Goal: Navigation & Orientation: Find specific page/section

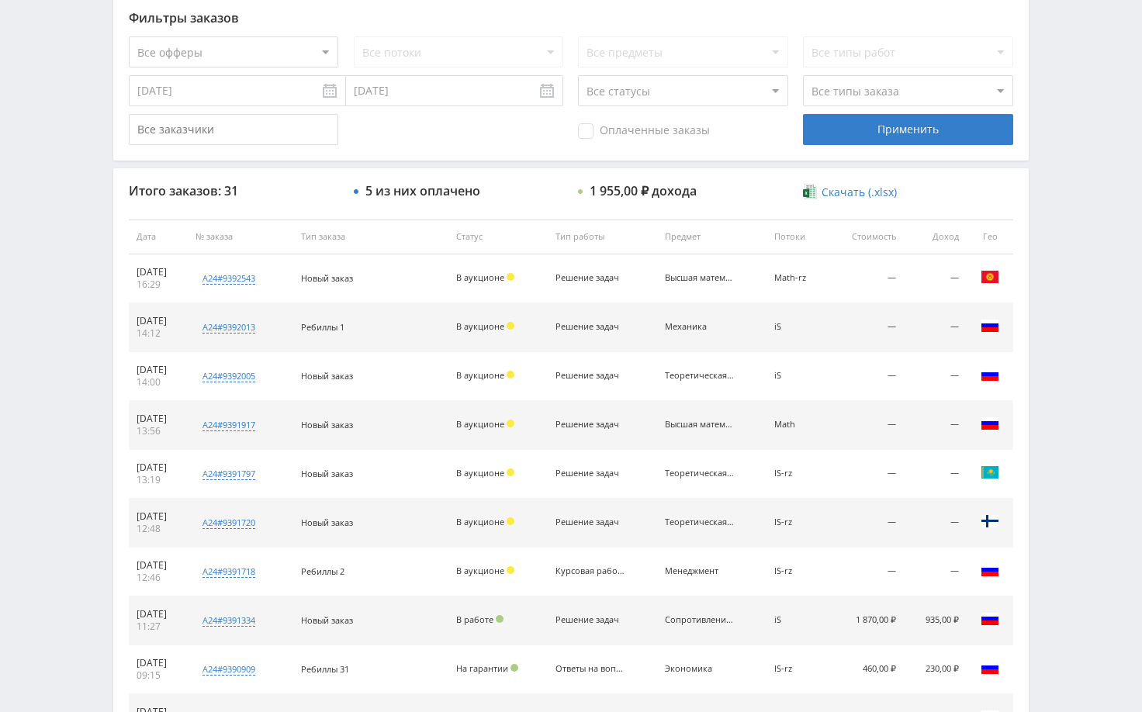
scroll to position [233, 0]
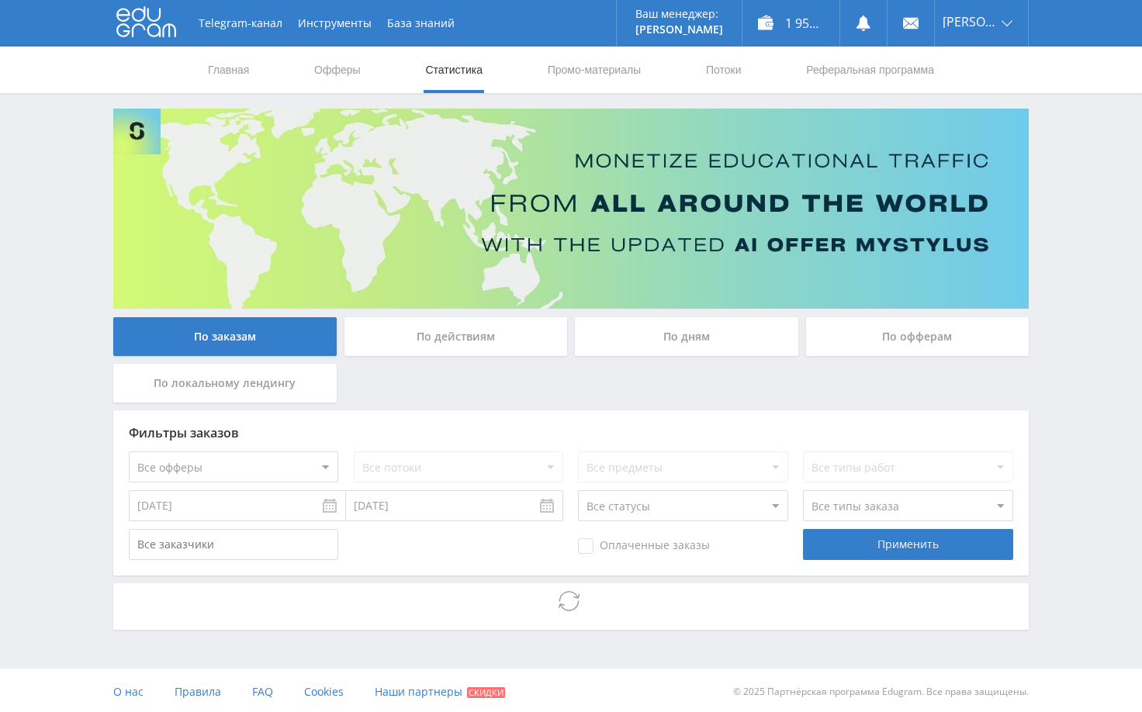
click at [1080, 402] on div "Telegram-канал Инструменты База знаний Ваш менеджер: Alex Alex Online @edugram_…" at bounding box center [571, 357] width 1142 height 715
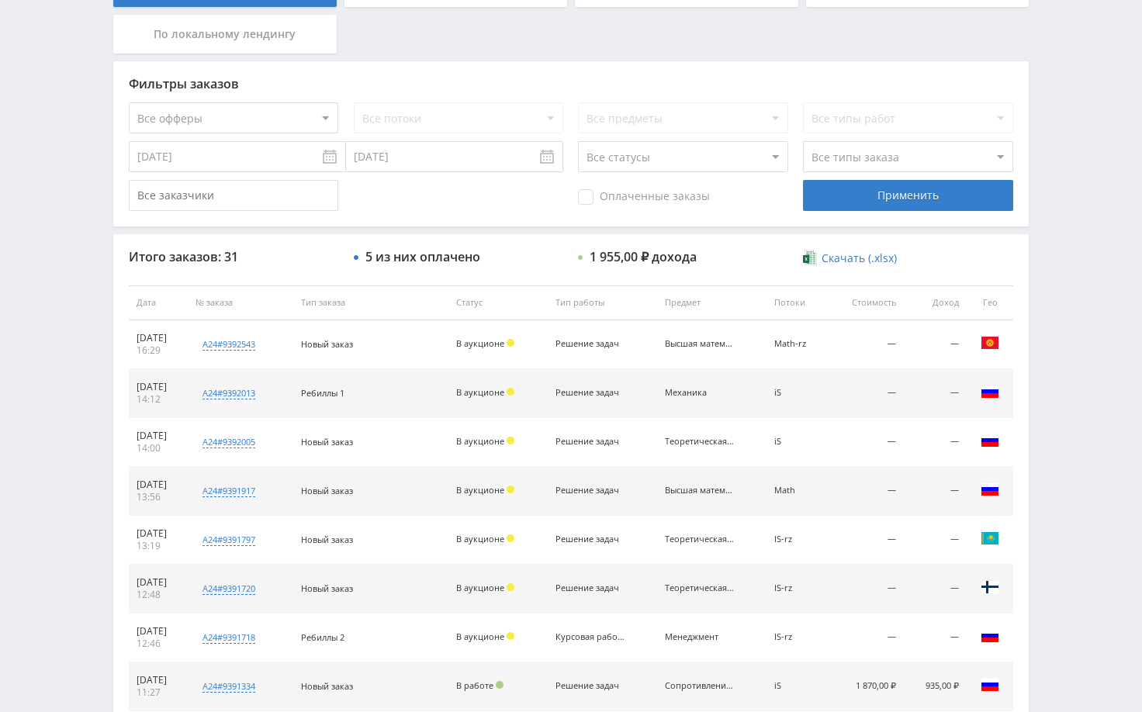
scroll to position [388, 0]
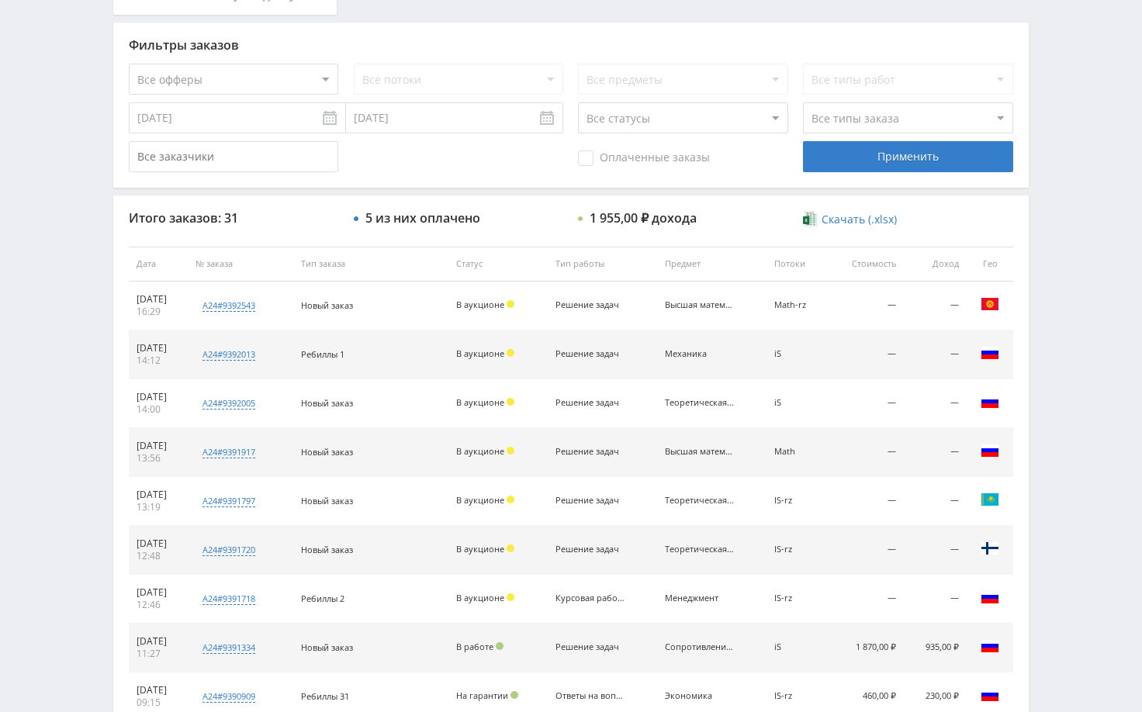
click at [1101, 455] on div "Telegram-канал Инструменты База знаний Ваш менеджер: Alex Alex Online @edugram_…" at bounding box center [571, 263] width 1142 height 1302
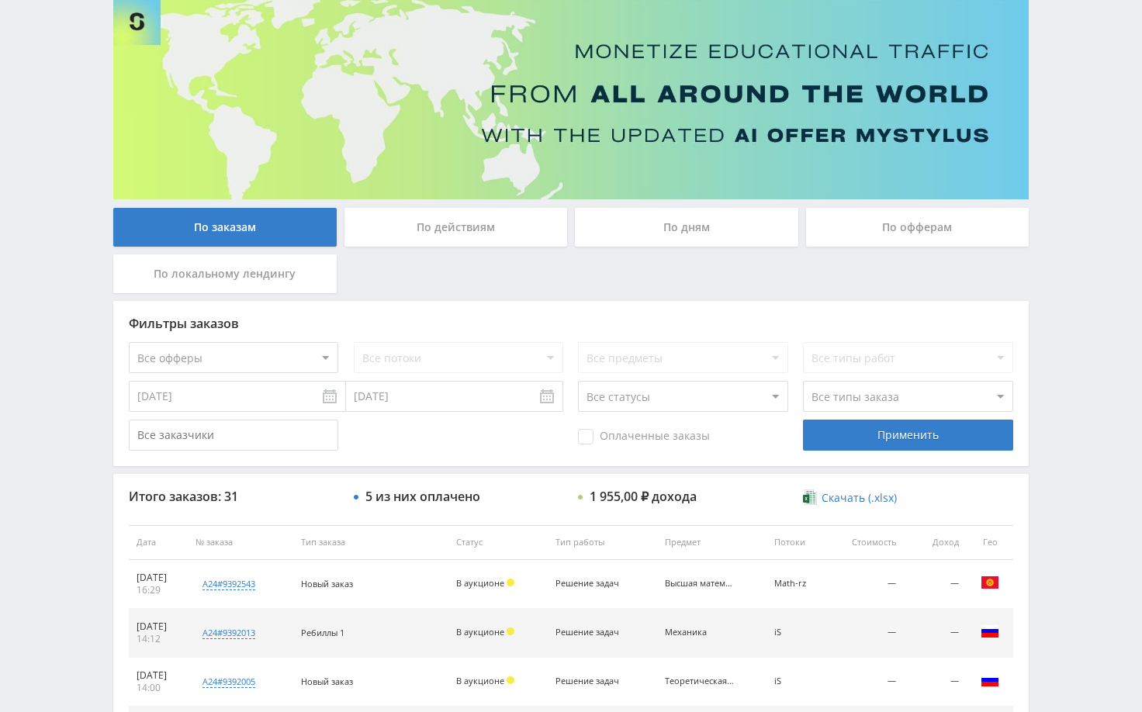
scroll to position [0, 0]
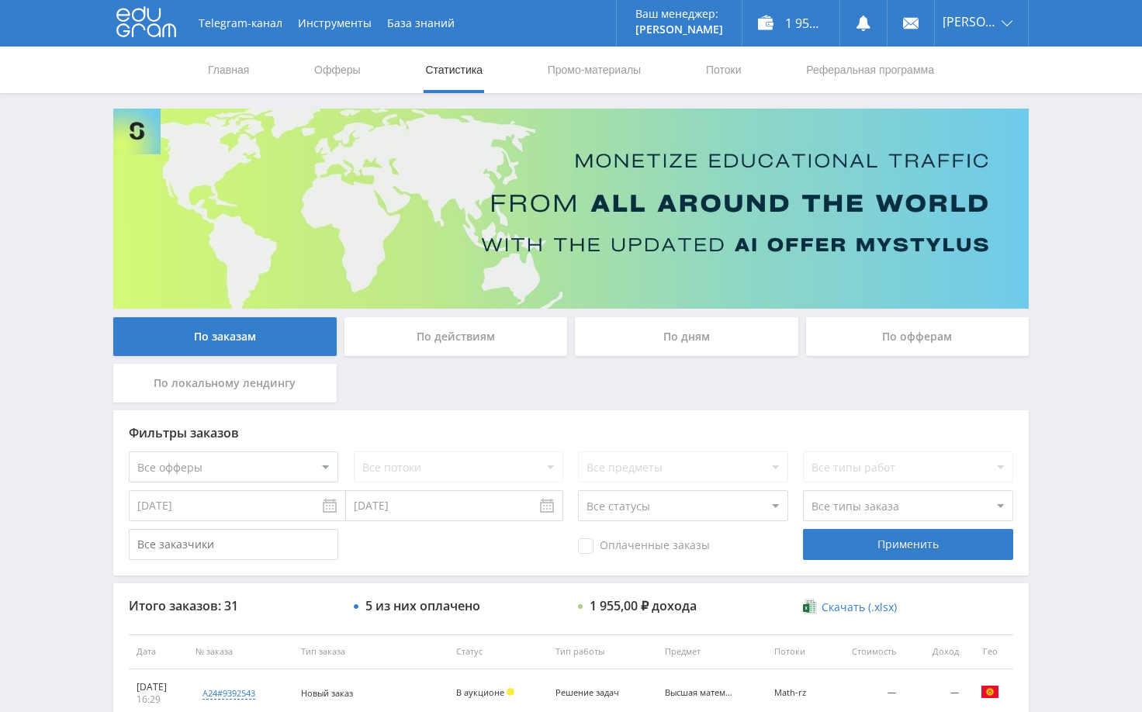
click at [1070, 290] on div "Telegram-канал Инструменты База знаний Ваш менеджер: [PERSON_NAME] Online @edug…" at bounding box center [571, 651] width 1142 height 1302
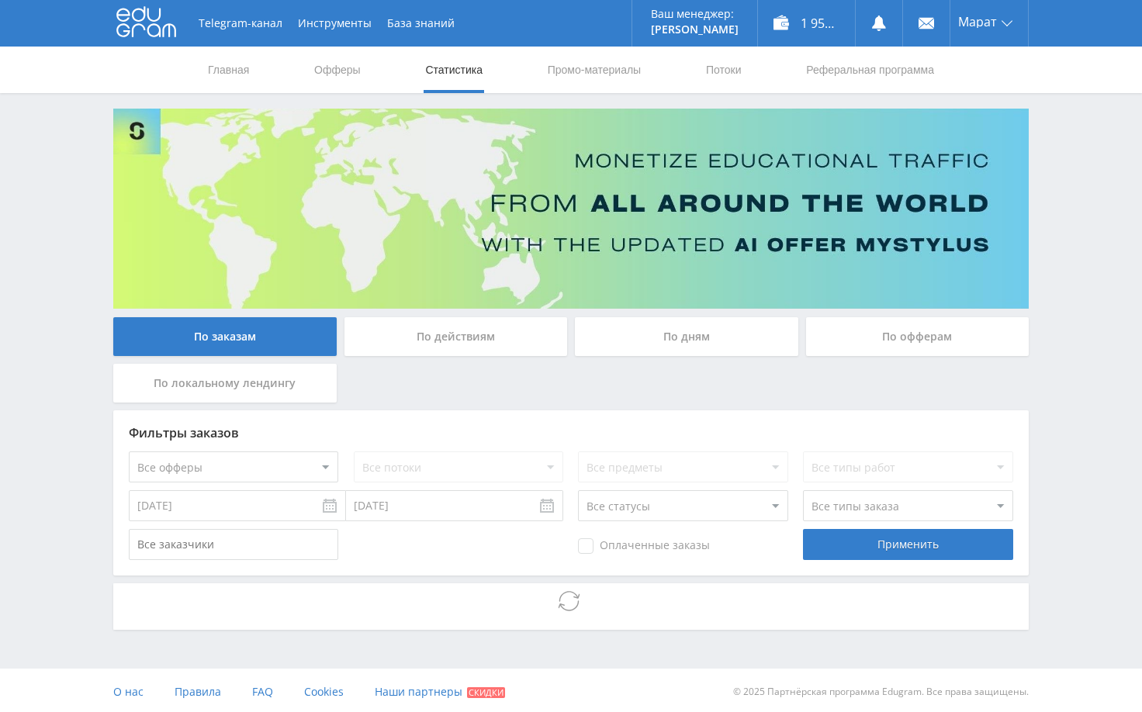
click at [1105, 398] on div "Telegram-канал Инструменты База знаний Ваш менеджер: [PERSON_NAME] Online @edug…" at bounding box center [571, 357] width 1142 height 715
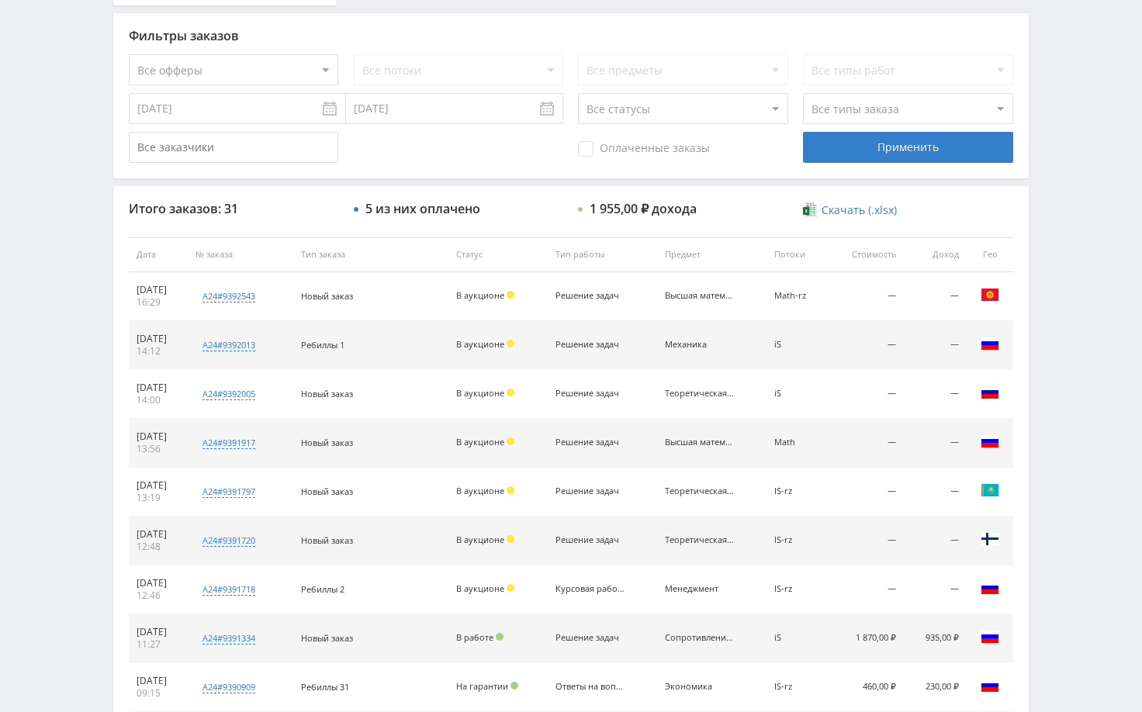
scroll to position [469, 0]
